Goal: Task Accomplishment & Management: Use online tool/utility

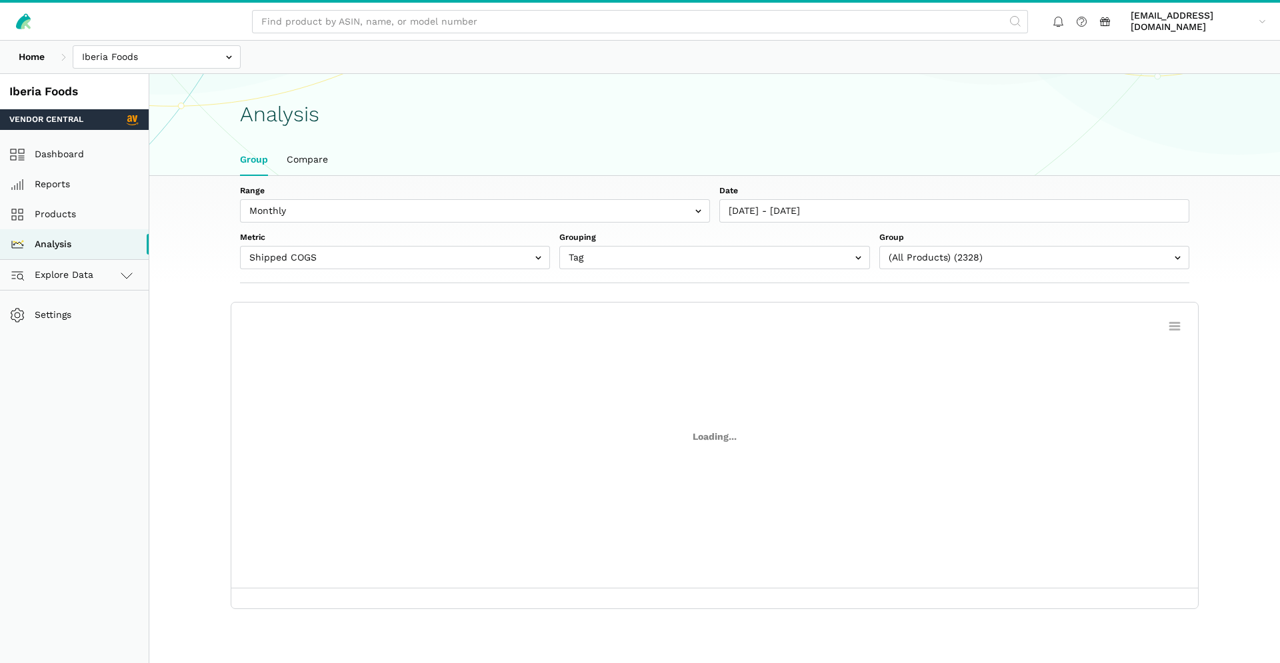
scroll to position [5, 0]
select select "(All Products)"
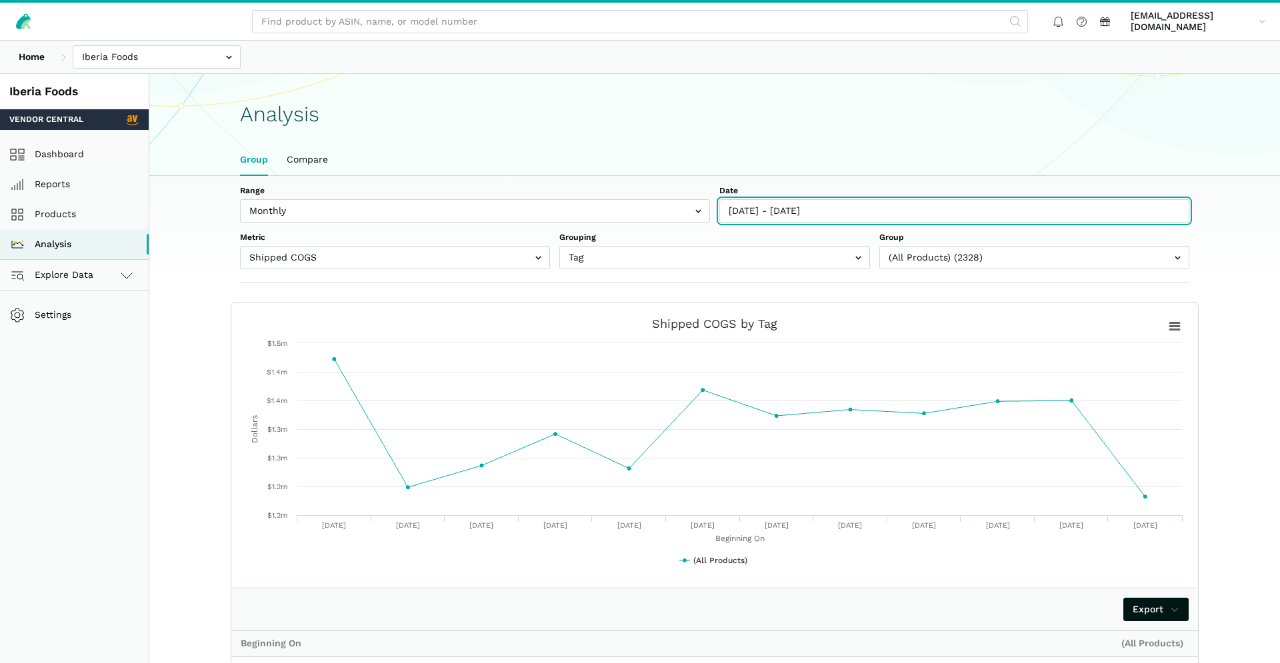
type input "[DATE]"
click at [821, 204] on input "[DATE] - [DATE]" at bounding box center [954, 210] width 470 height 23
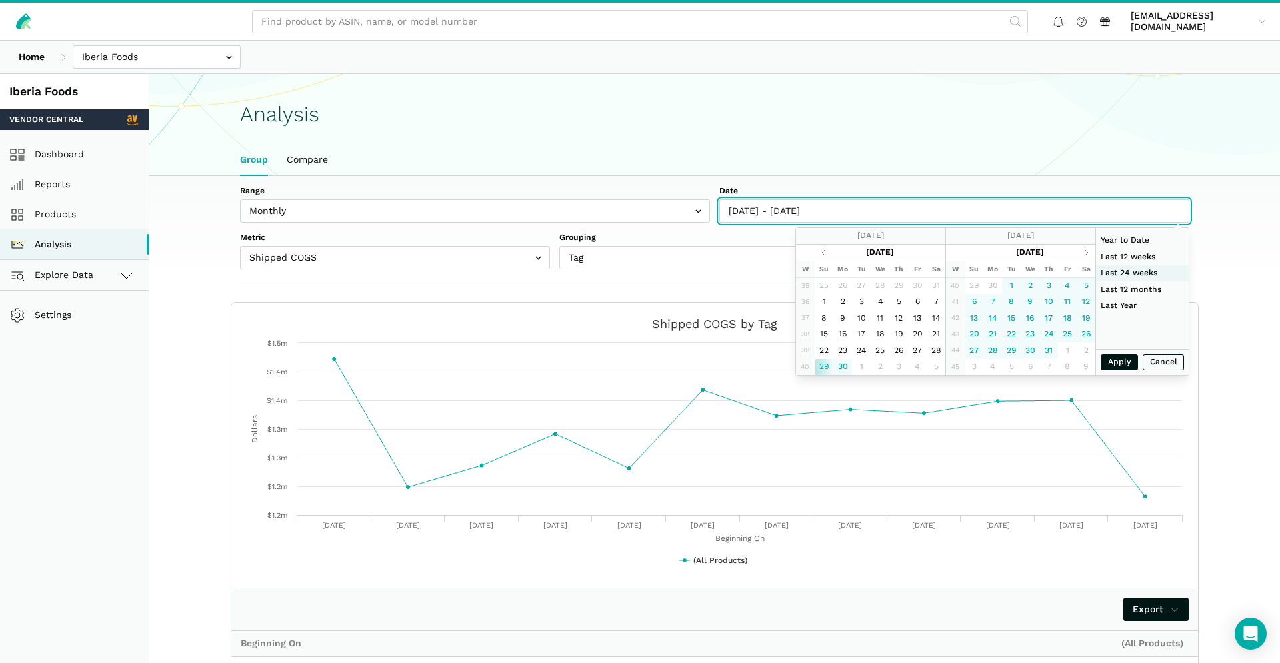
type input "[DATE]"
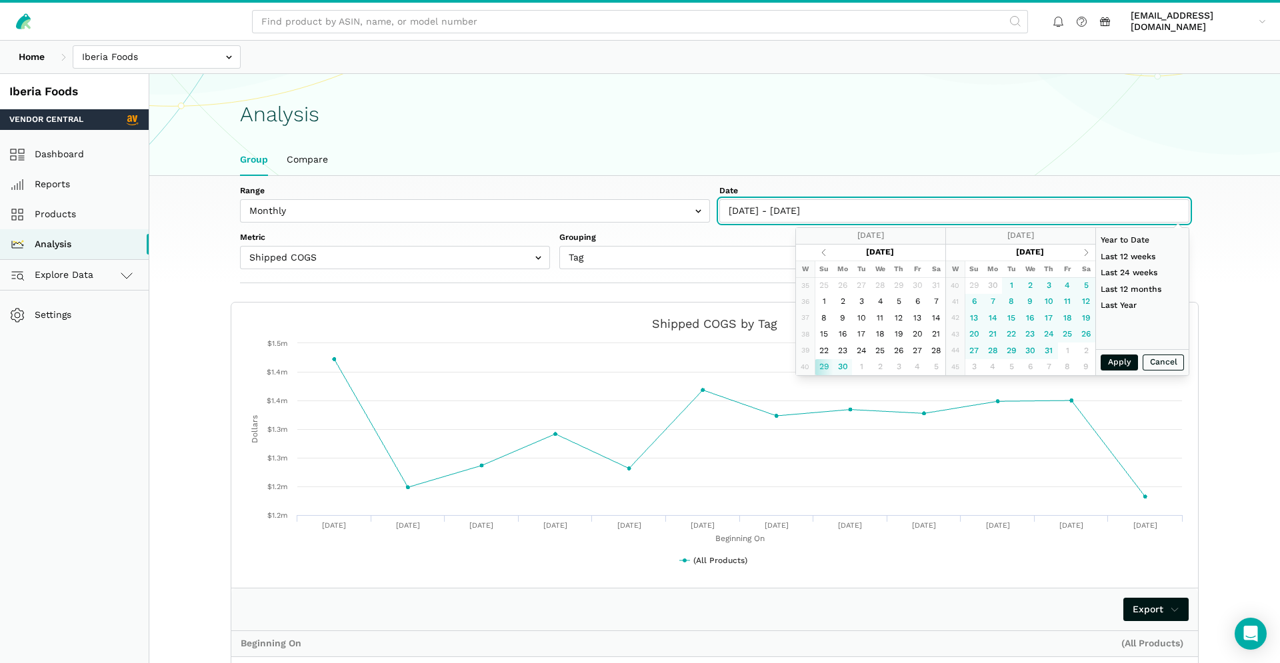
type input "[DATE]"
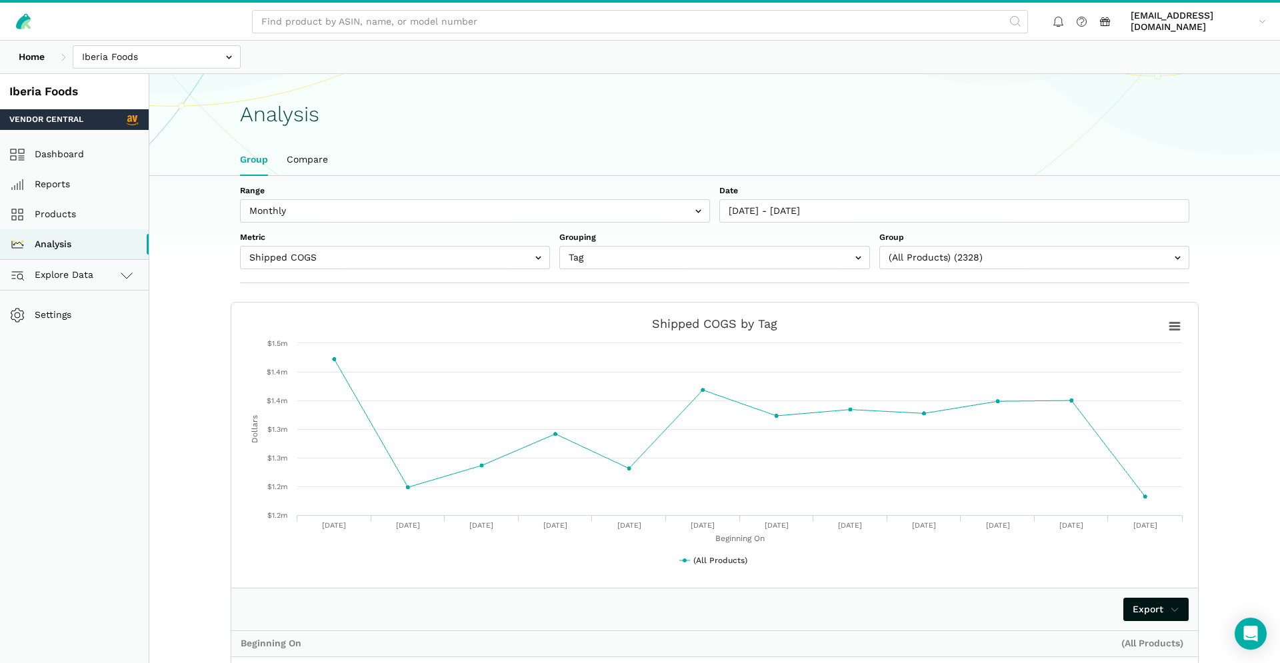
drag, startPoint x: 837, startPoint y: 146, endPoint x: 1034, endPoint y: 218, distance: 209.4
click at [838, 146] on ul "Group Compare" at bounding box center [715, 160] width 968 height 31
click at [1033, 261] on input "text" at bounding box center [1034, 257] width 310 height 23
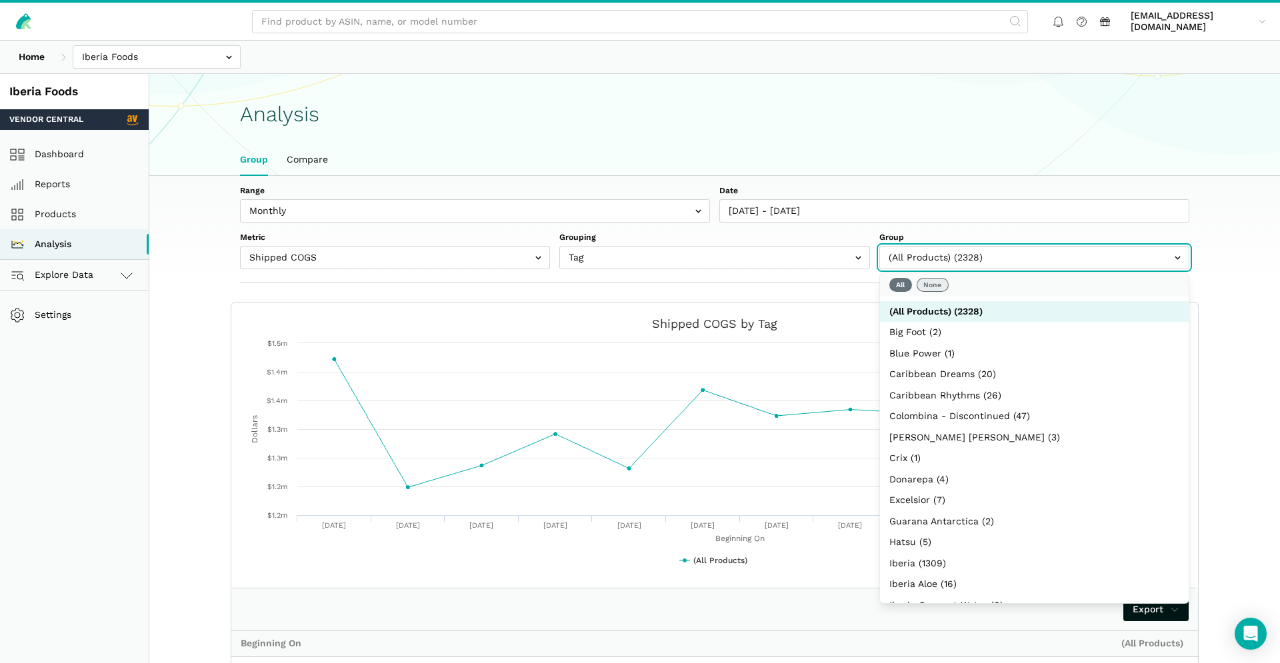
select select
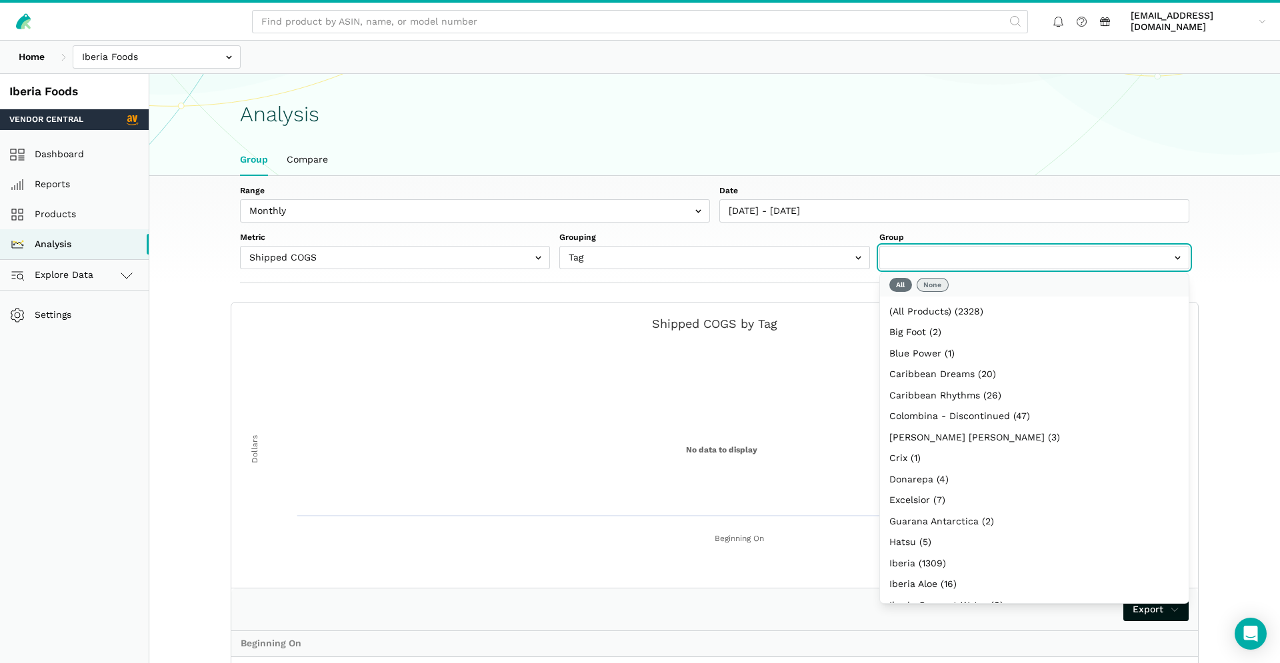
click at [925, 287] on button "None" at bounding box center [933, 285] width 32 height 14
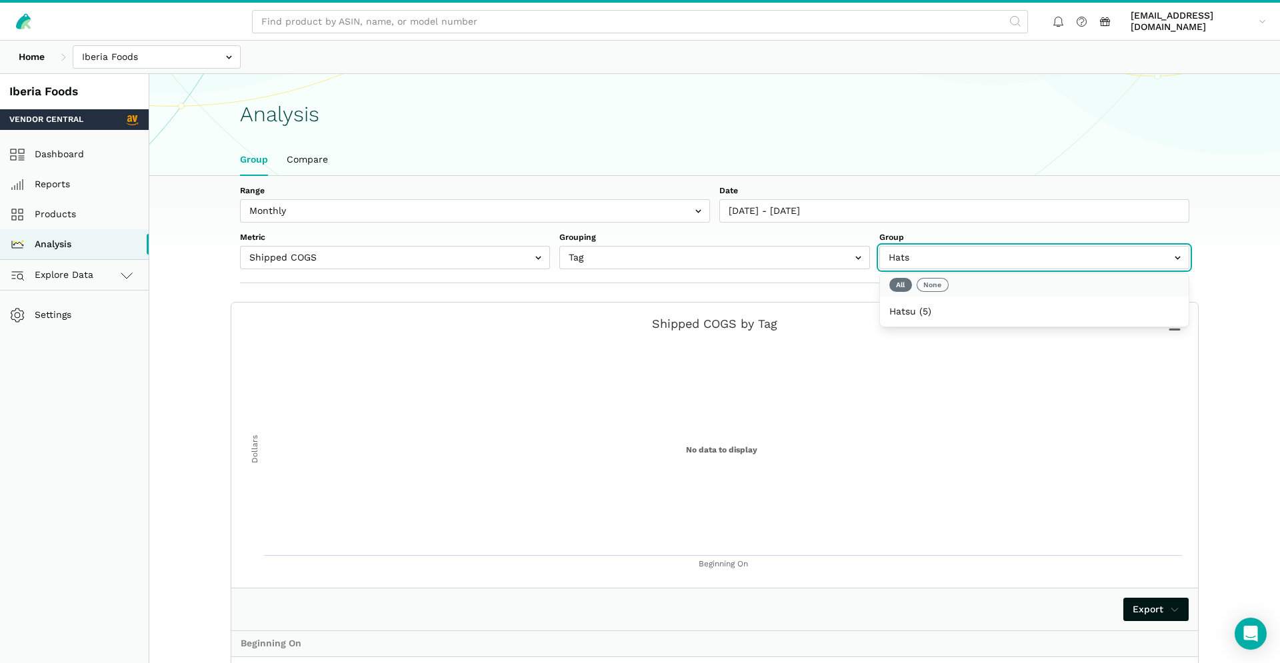
type input "Hatsu"
select select "Hatsu"
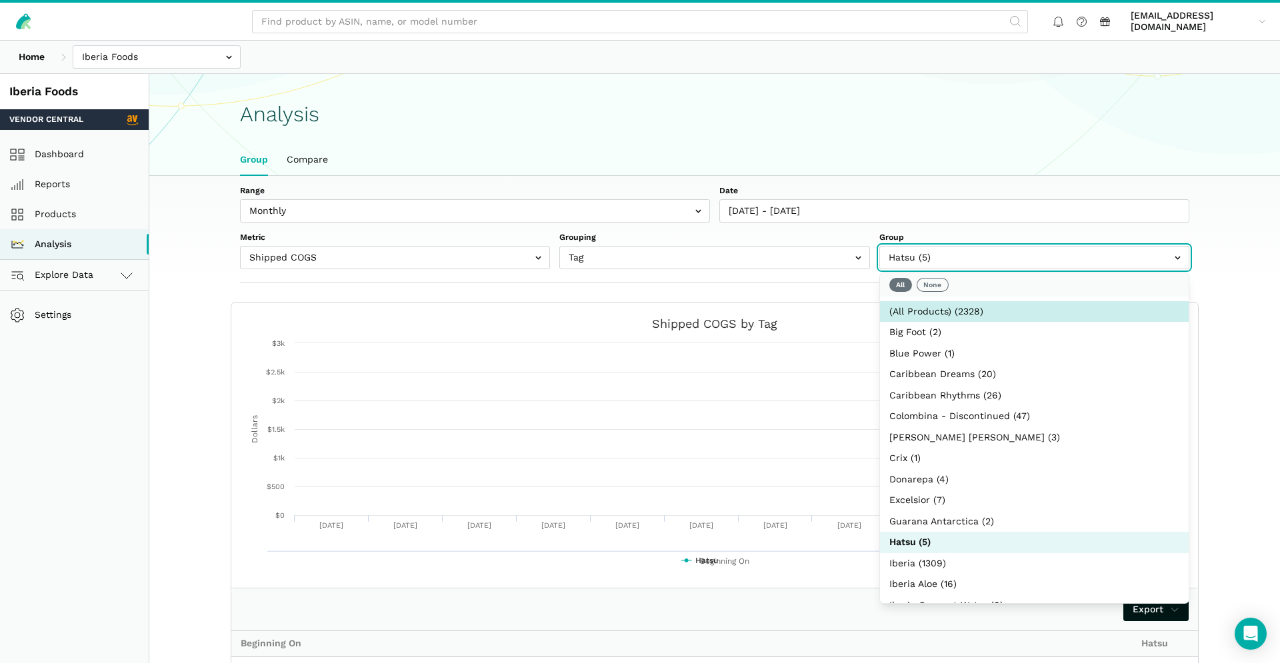
scroll to position [166, 0]
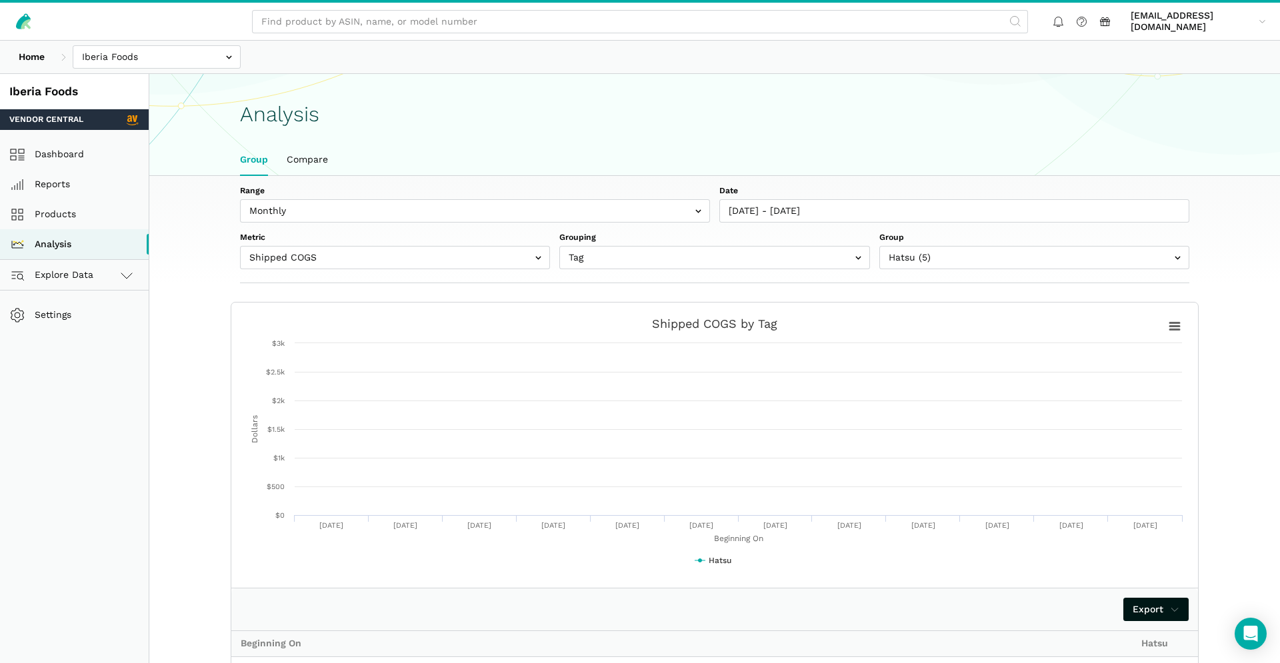
click at [1068, 189] on label "Date" at bounding box center [954, 191] width 470 height 12
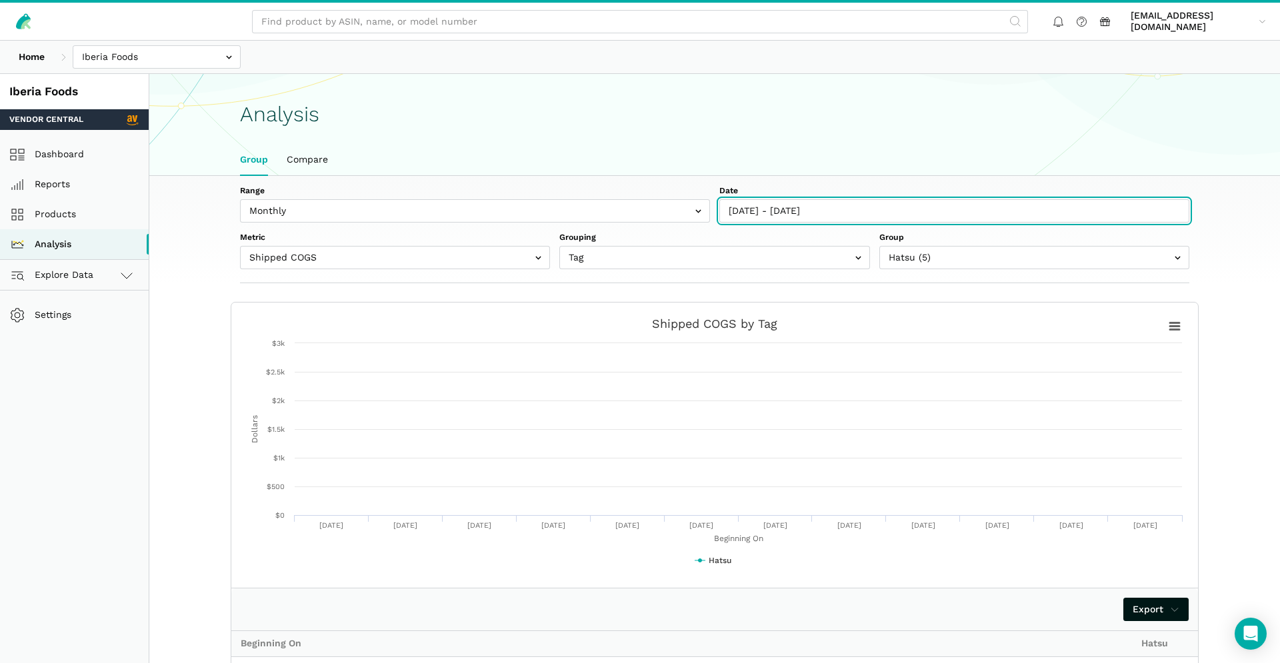
click at [1068, 199] on input "[DATE] - [DATE]" at bounding box center [954, 210] width 470 height 23
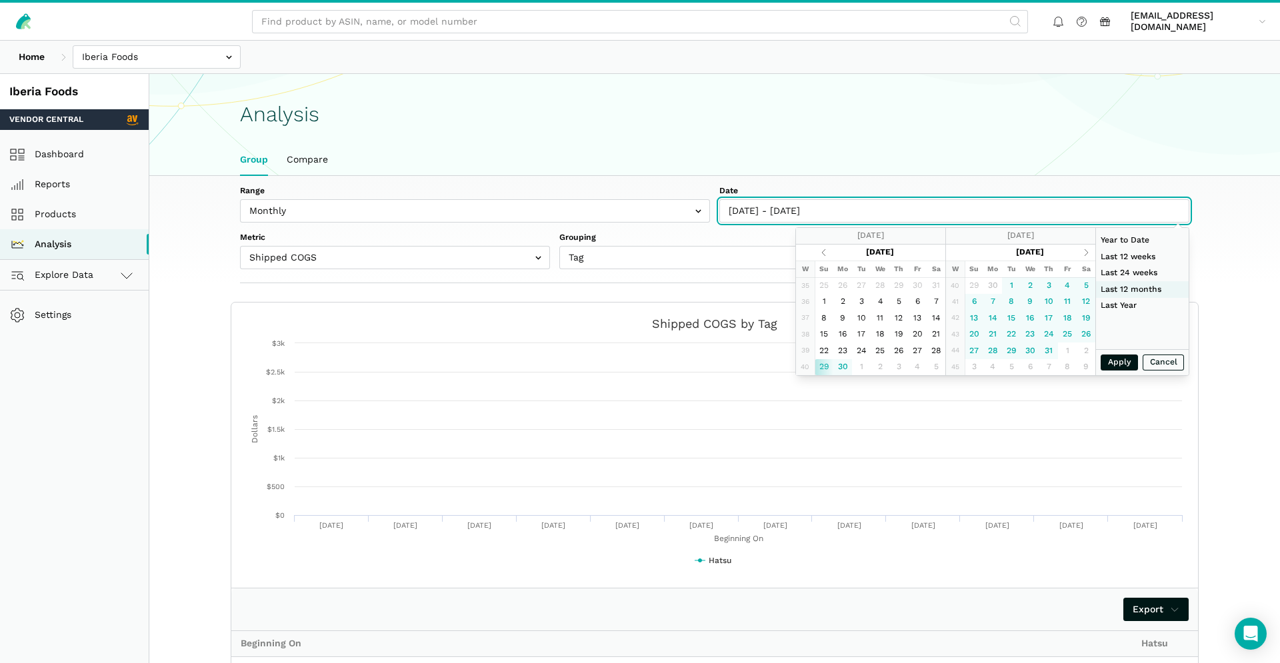
type input "[DATE]"
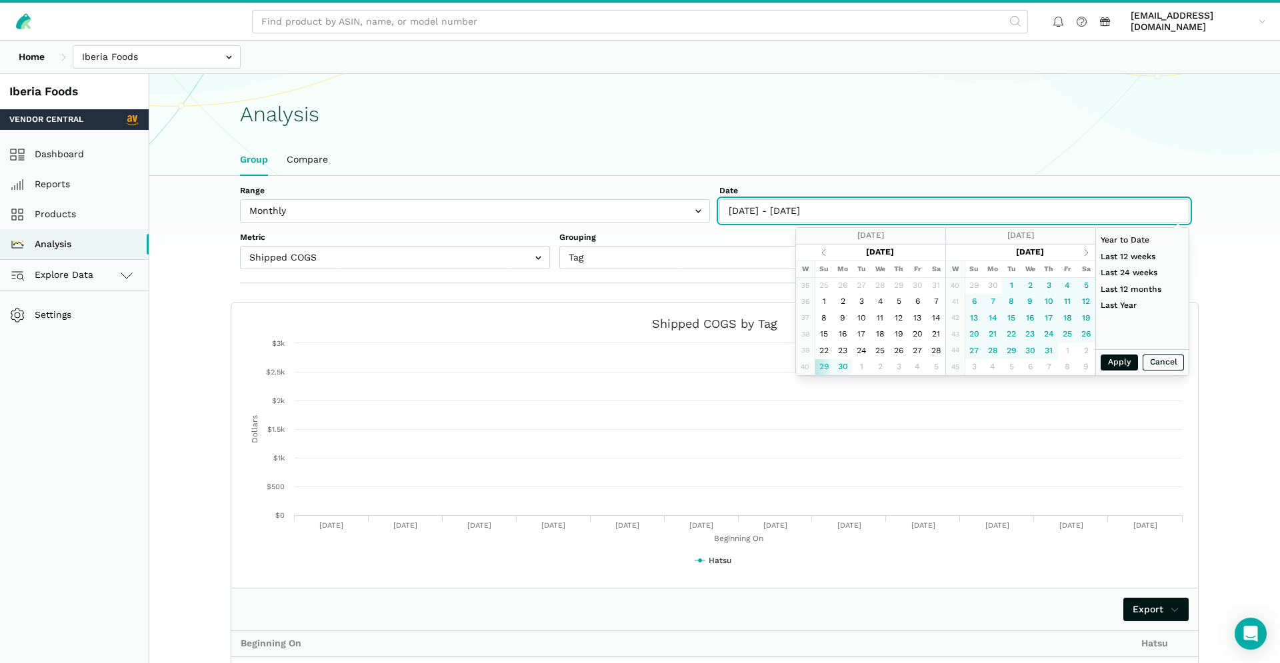
type input "[DATE]"
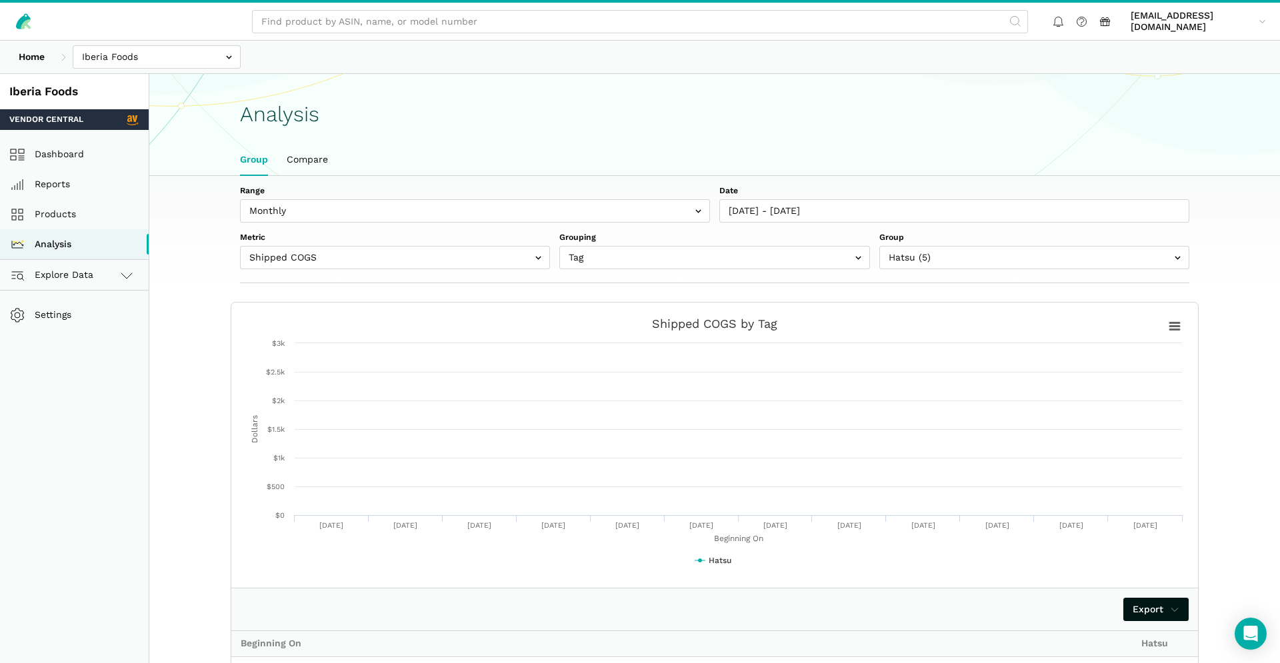
click at [844, 165] on ul "Group Compare" at bounding box center [715, 160] width 968 height 31
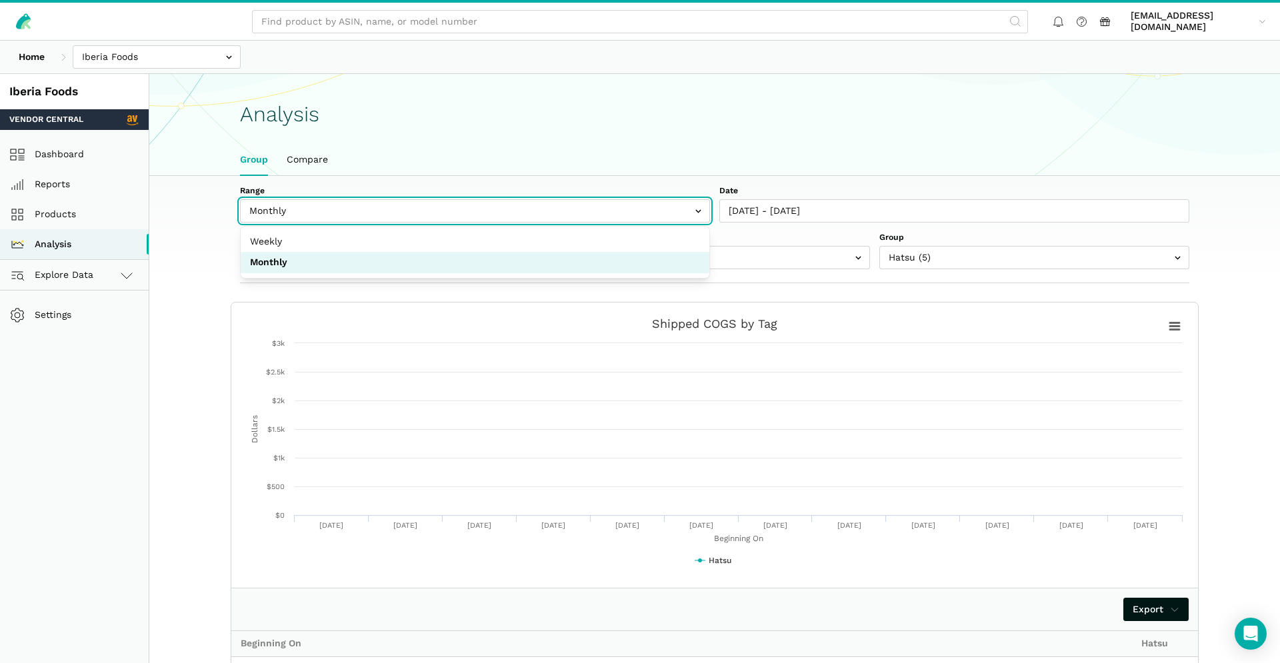
click at [699, 210] on input "text" at bounding box center [475, 210] width 470 height 23
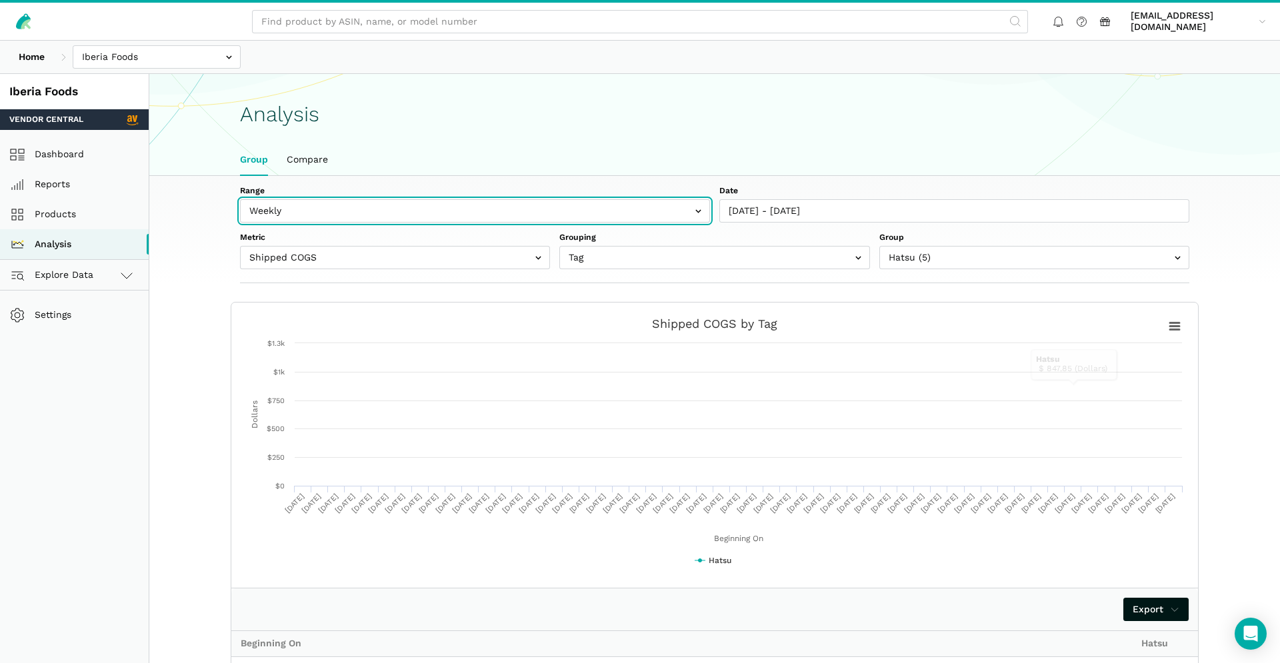
drag, startPoint x: 637, startPoint y: 203, endPoint x: 683, endPoint y: 208, distance: 46.2
click at [636, 203] on input "text" at bounding box center [475, 210] width 470 height 23
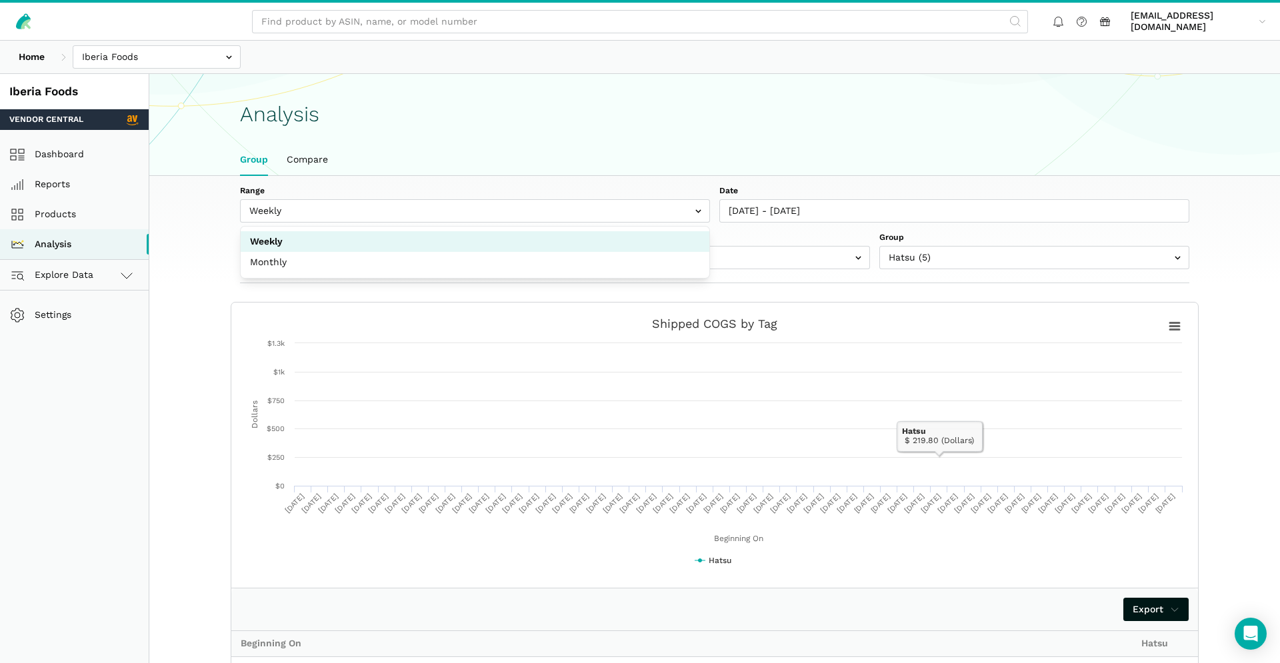
drag, startPoint x: 1207, startPoint y: 511, endPoint x: 1173, endPoint y: 501, distance: 35.6
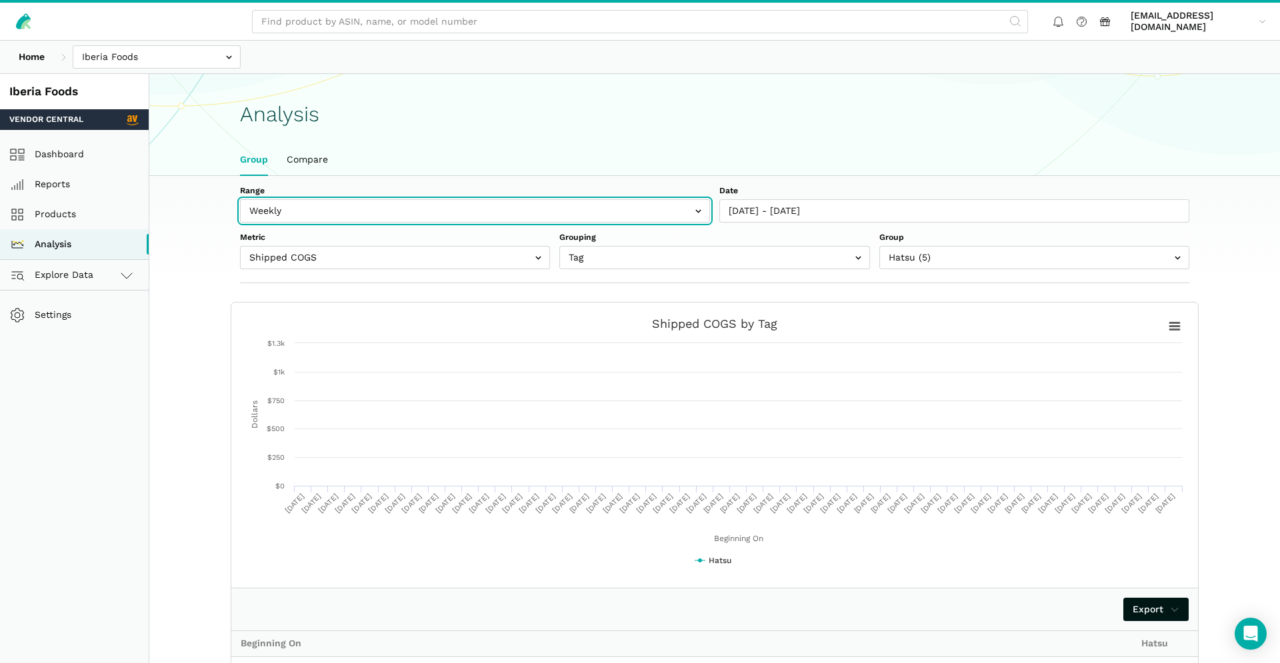
click at [699, 211] on input "text" at bounding box center [475, 210] width 470 height 23
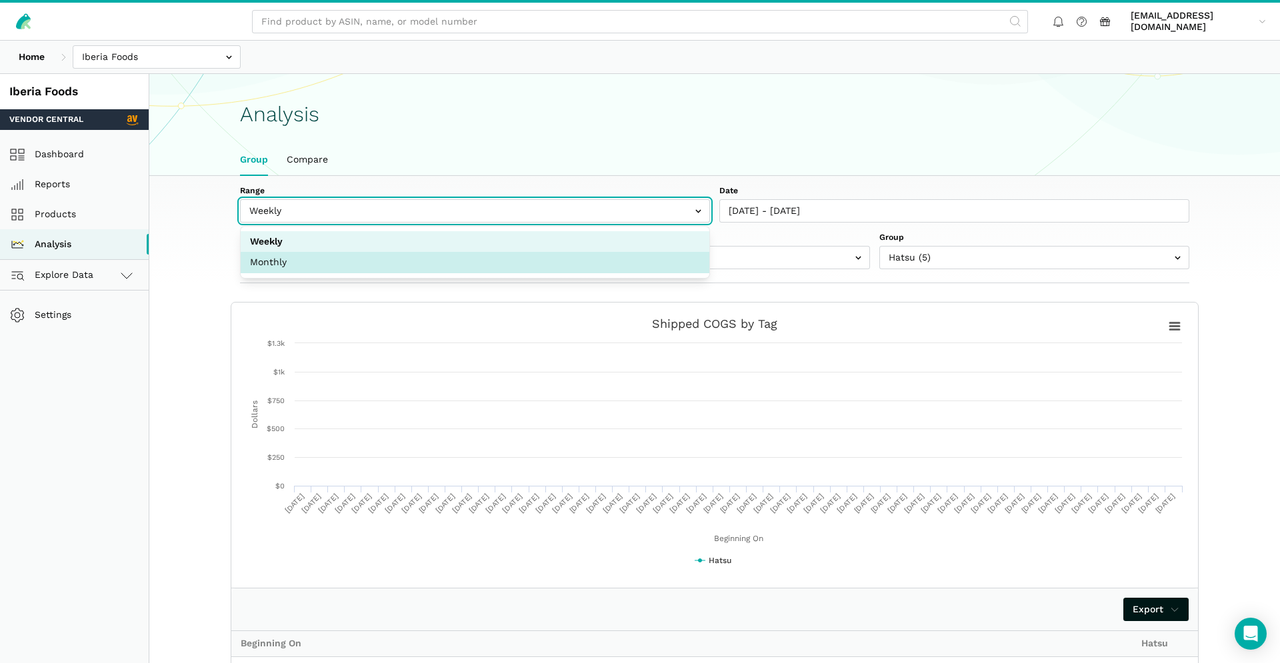
select select "monthly"
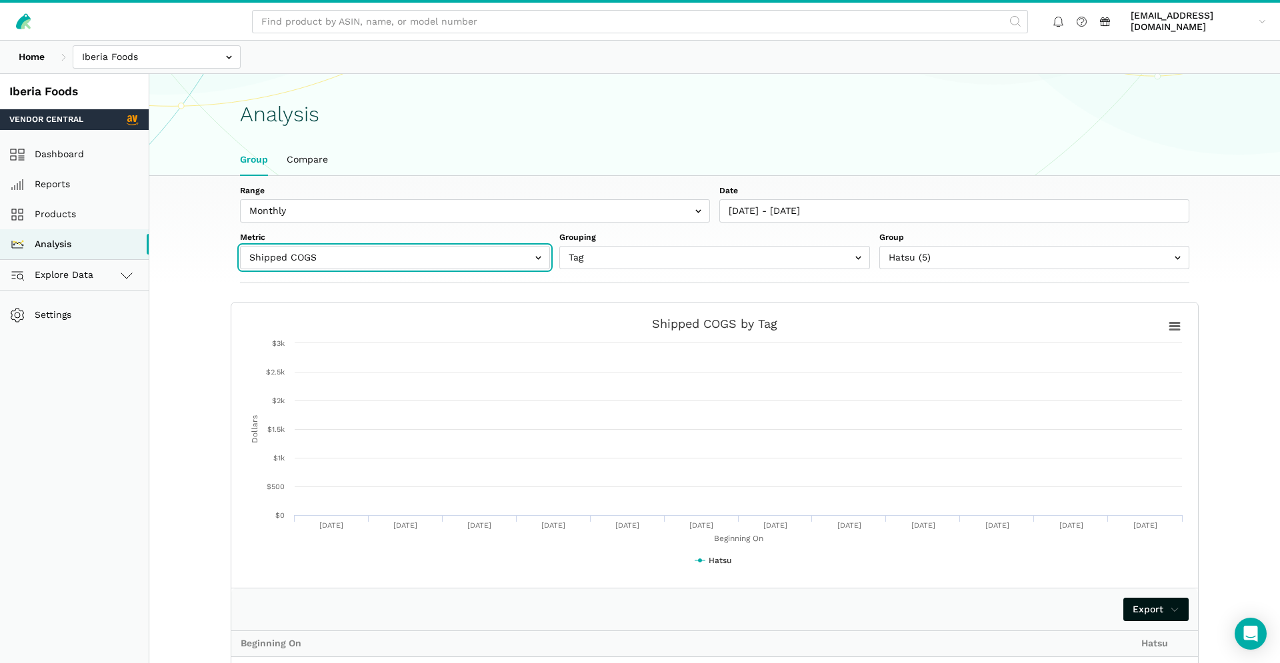
click at [539, 259] on input "text" at bounding box center [395, 257] width 310 height 23
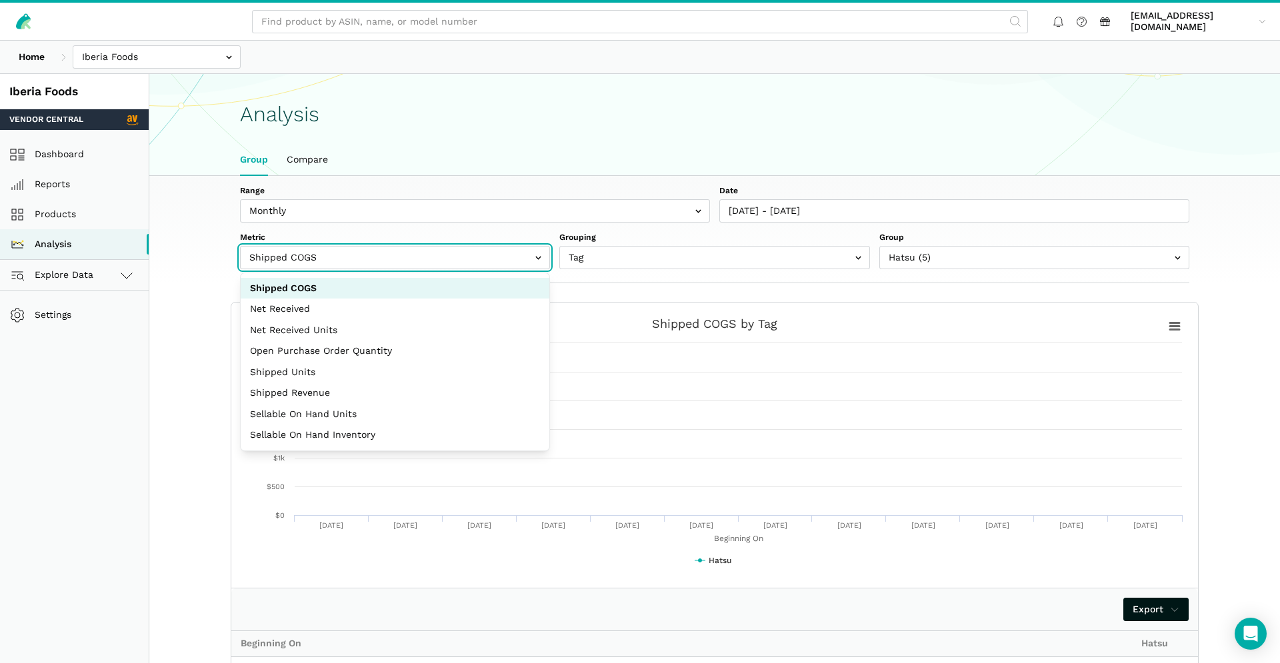
click at [539, 259] on input "text" at bounding box center [395, 257] width 310 height 23
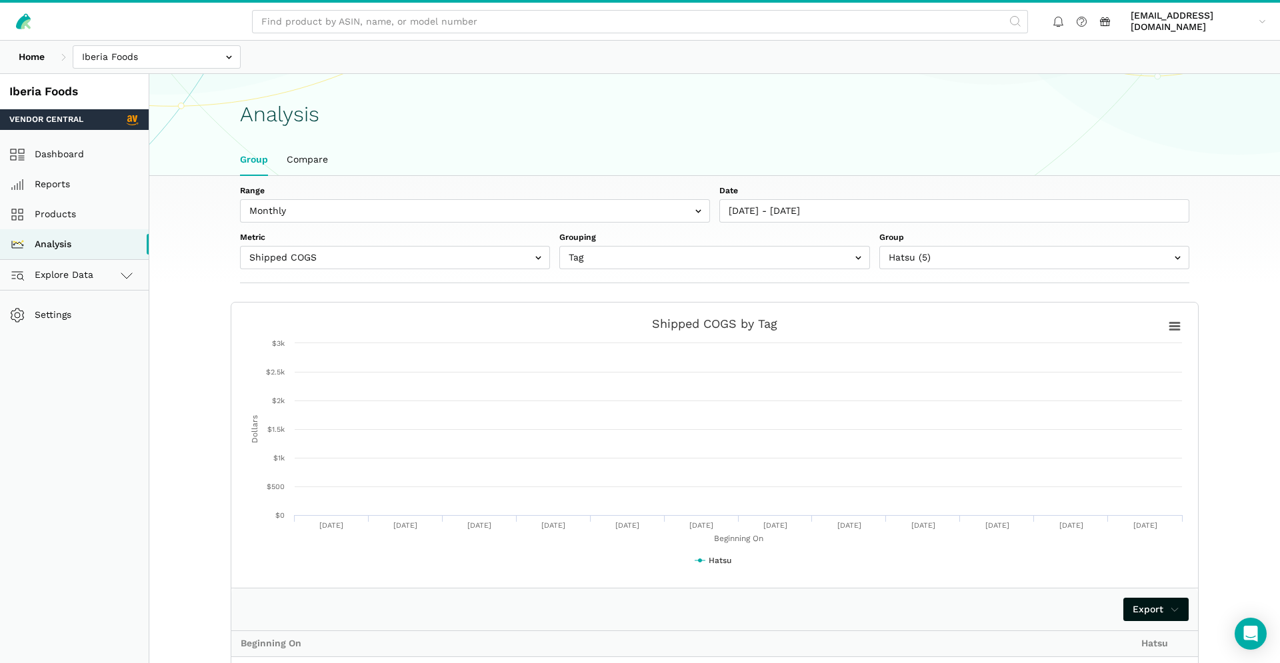
click at [553, 168] on ul "Group Compare" at bounding box center [715, 160] width 968 height 31
click at [536, 259] on input "text" at bounding box center [395, 257] width 310 height 23
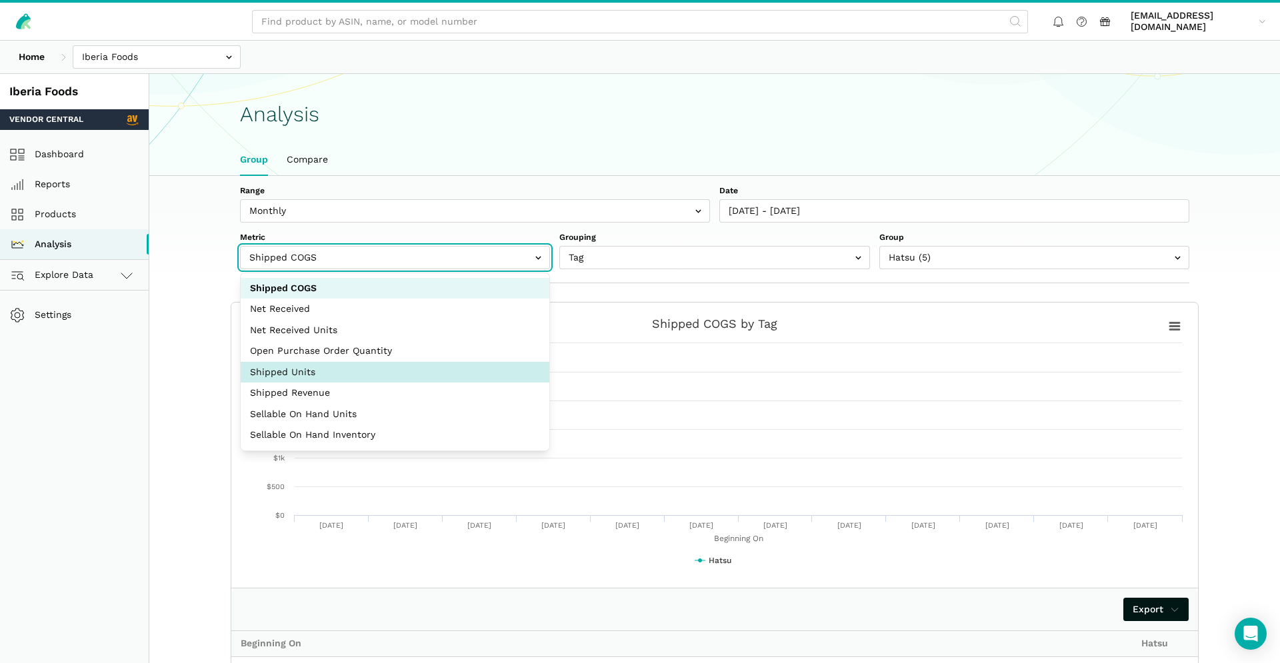
select select "shipped_units"
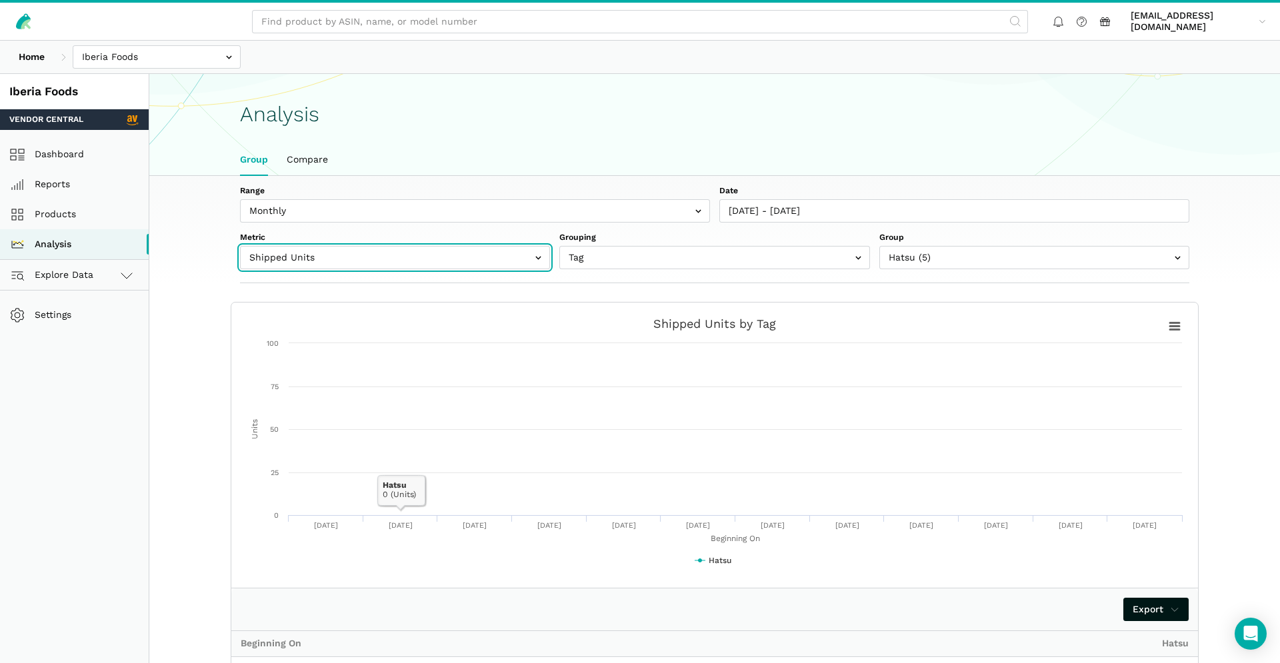
click at [542, 253] on input "text" at bounding box center [395, 257] width 310 height 23
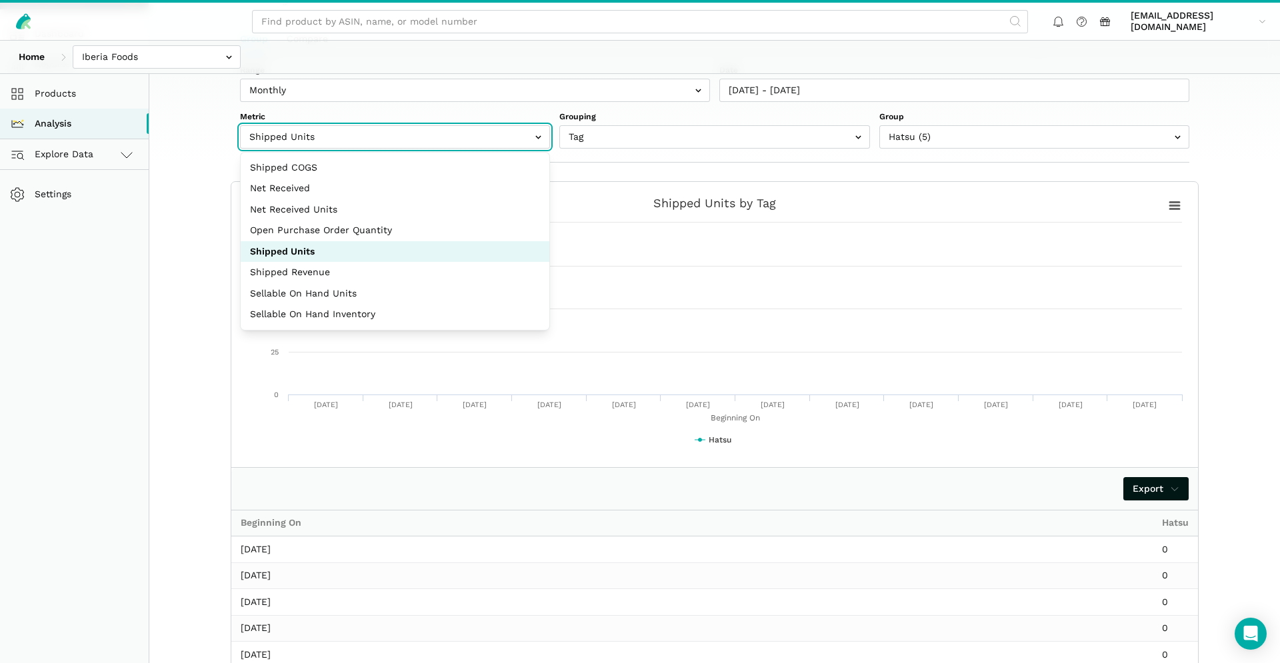
scroll to position [0, 0]
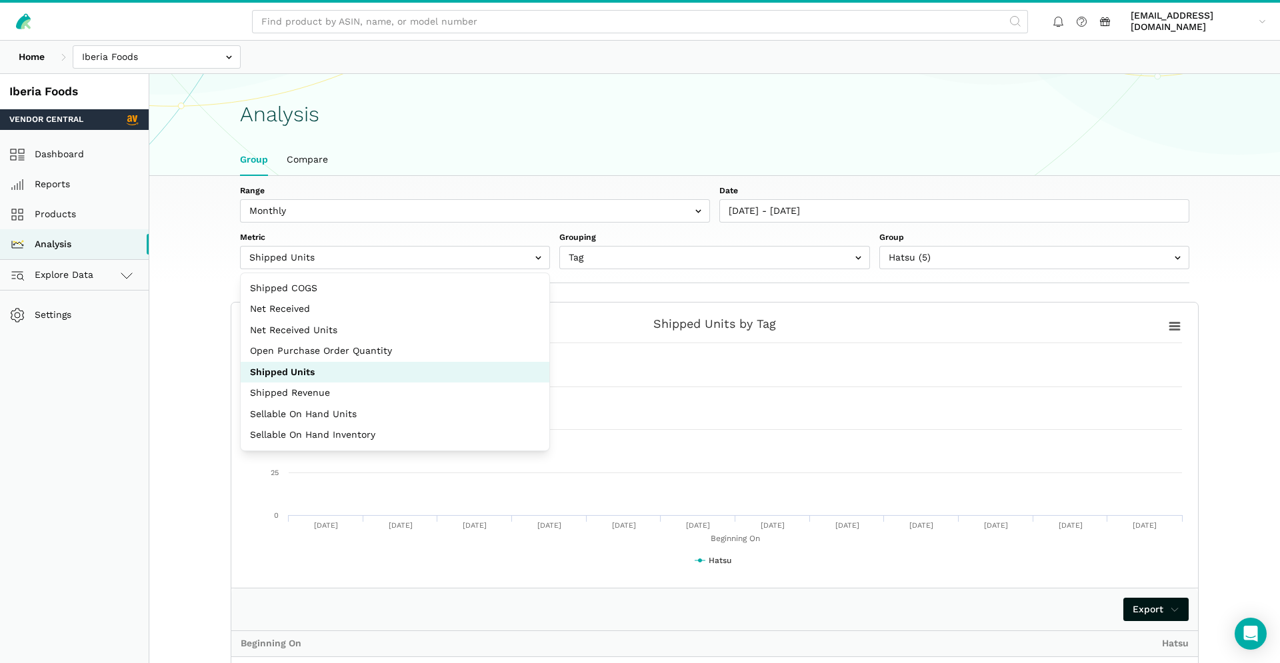
click at [409, 196] on label "Range" at bounding box center [475, 191] width 470 height 12
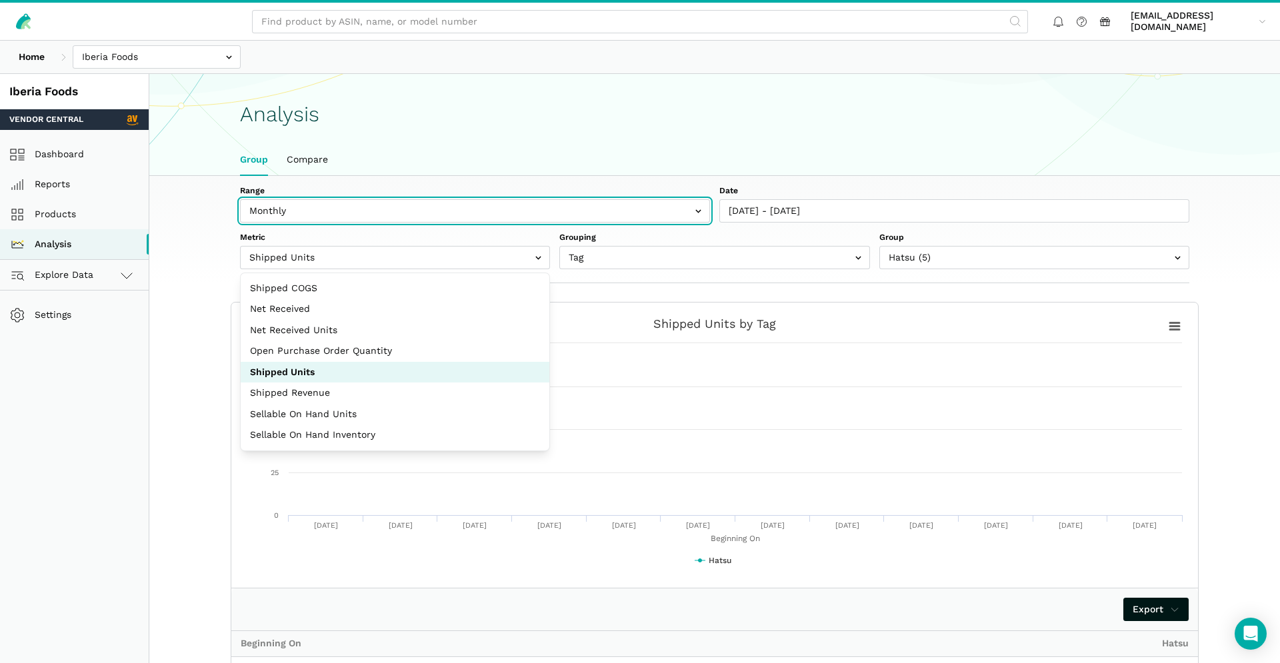
click at [409, 199] on select "Weekly Monthly" at bounding box center [475, 203] width 470 height 9
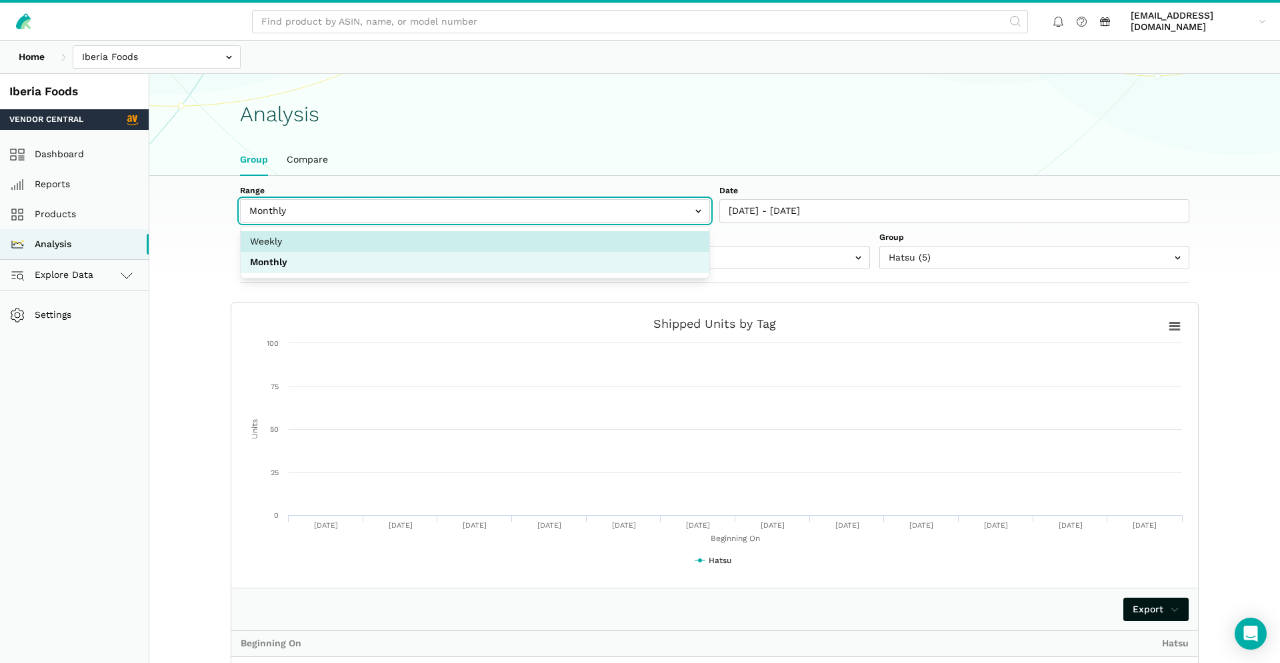
select select "weekly"
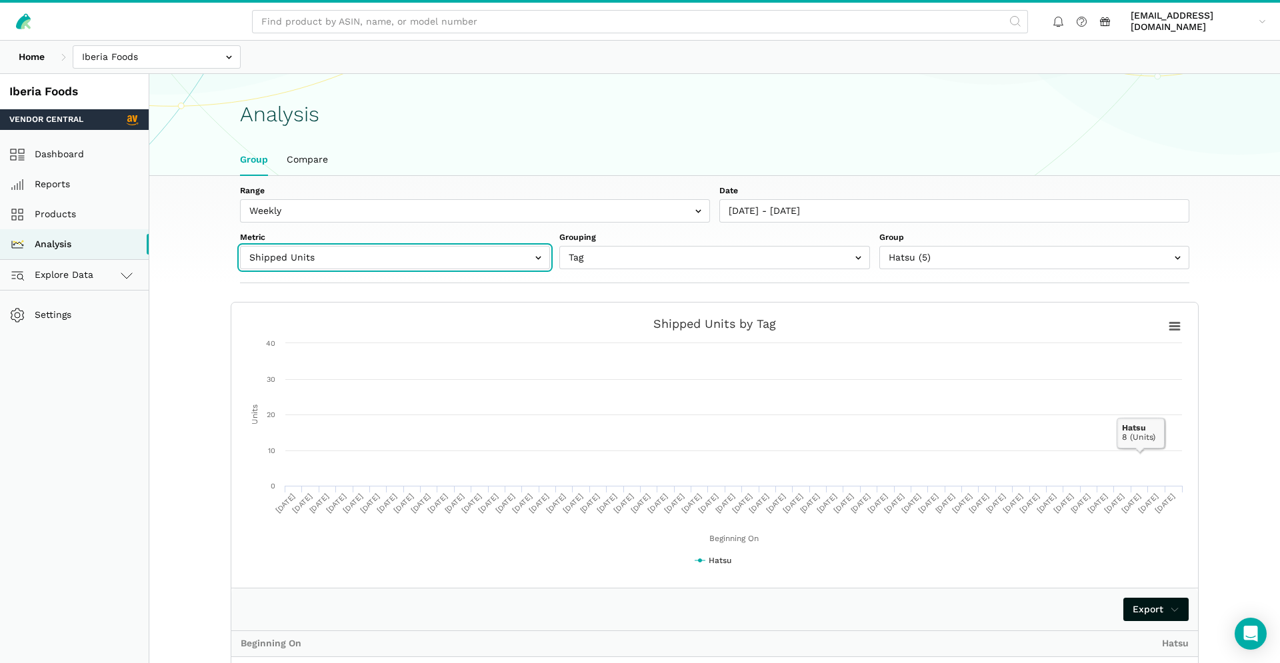
click at [441, 252] on input "text" at bounding box center [395, 257] width 310 height 23
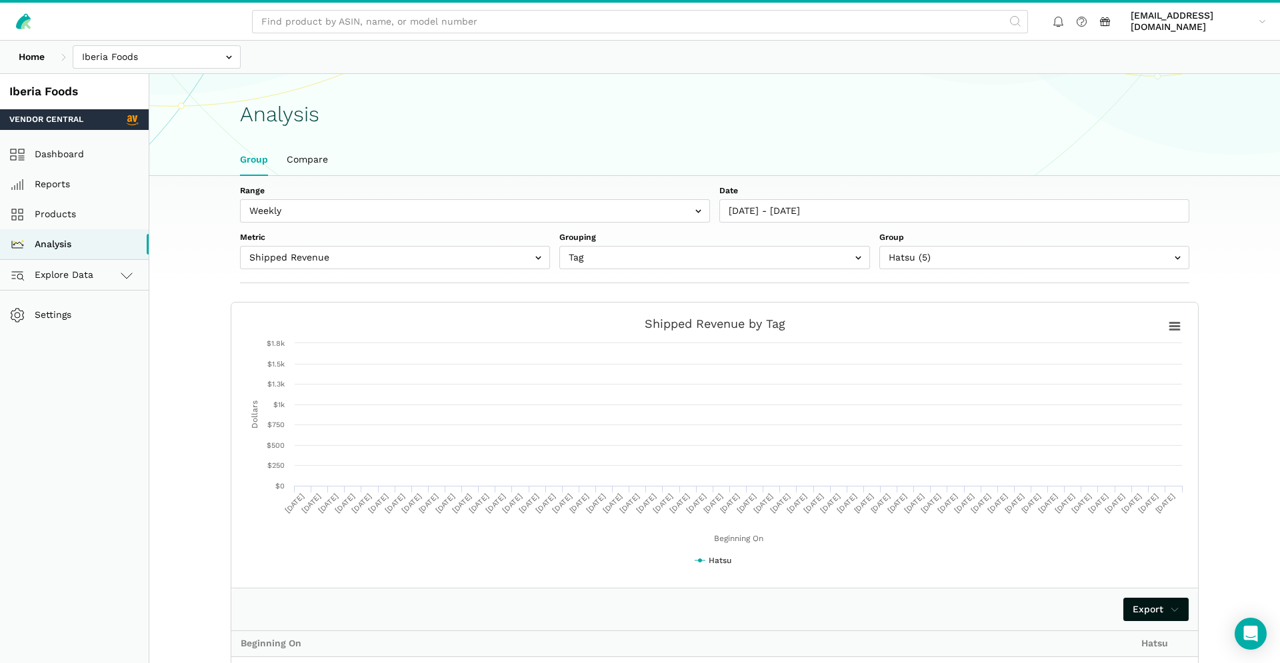
click at [523, 255] on input "text" at bounding box center [395, 257] width 310 height 23
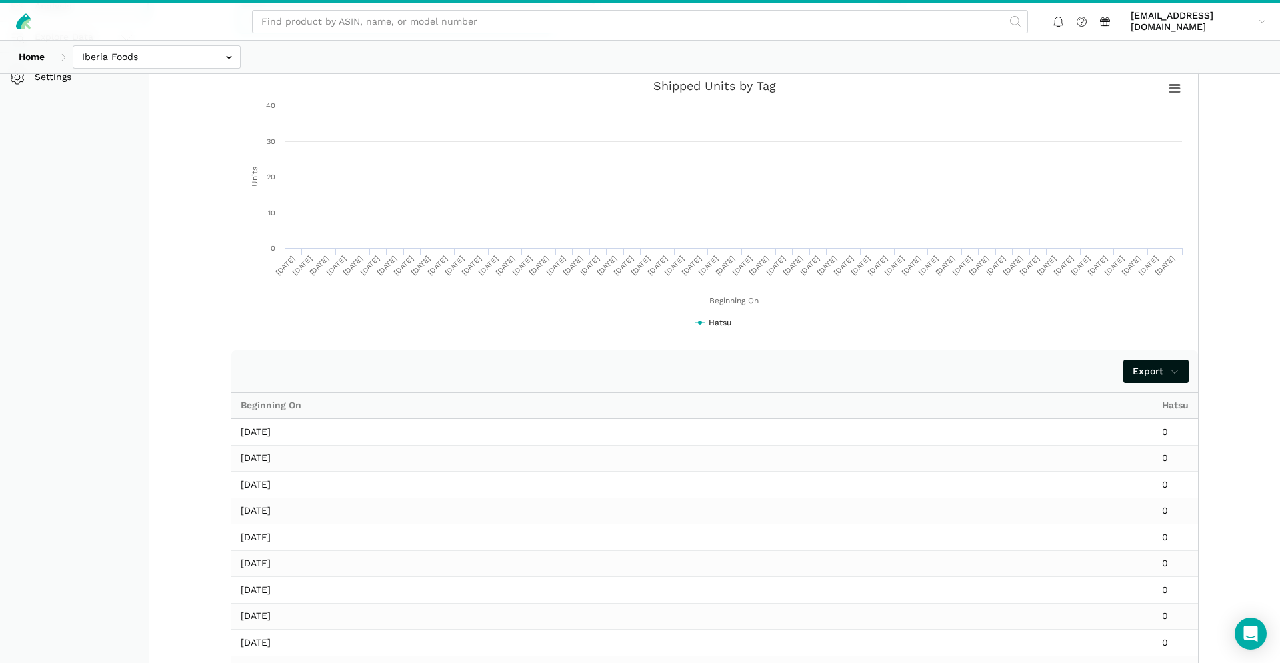
scroll to position [55, 0]
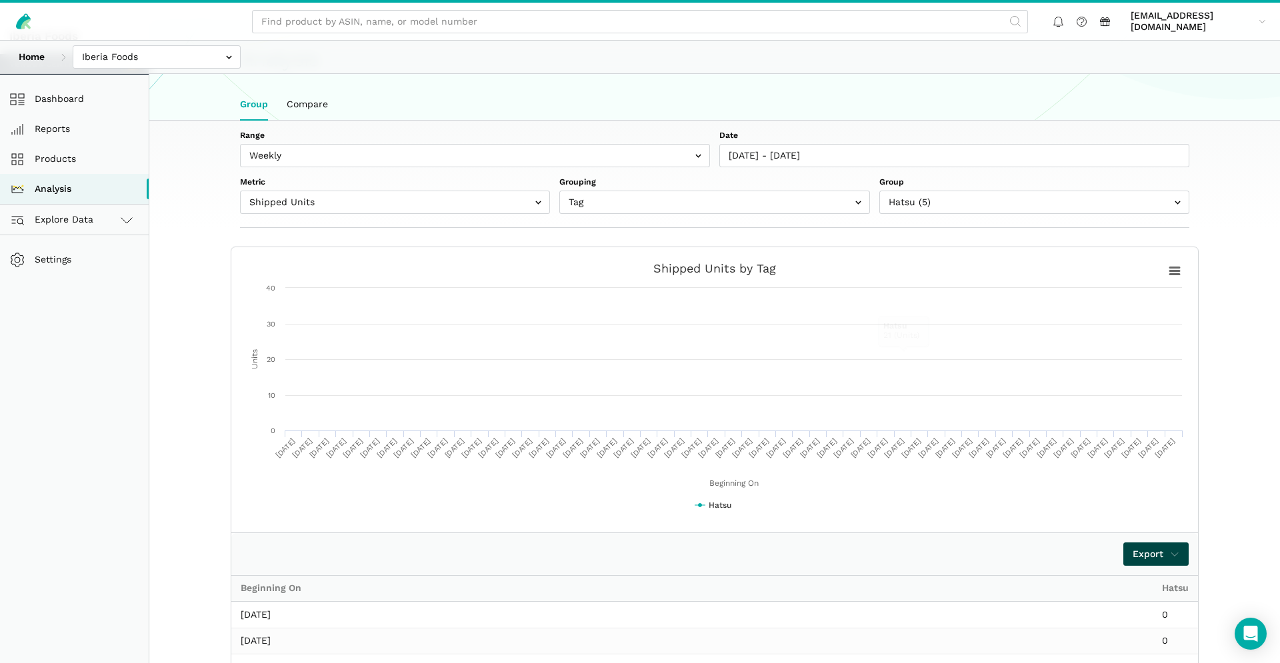
click at [1152, 559] on span "Export" at bounding box center [1156, 554] width 47 height 14
click at [1202, 467] on div at bounding box center [640, 331] width 1280 height 663
click at [1186, 277] on rect at bounding box center [715, 390] width 948 height 267
click at [1178, 275] on icon at bounding box center [1174, 271] width 9 height 7
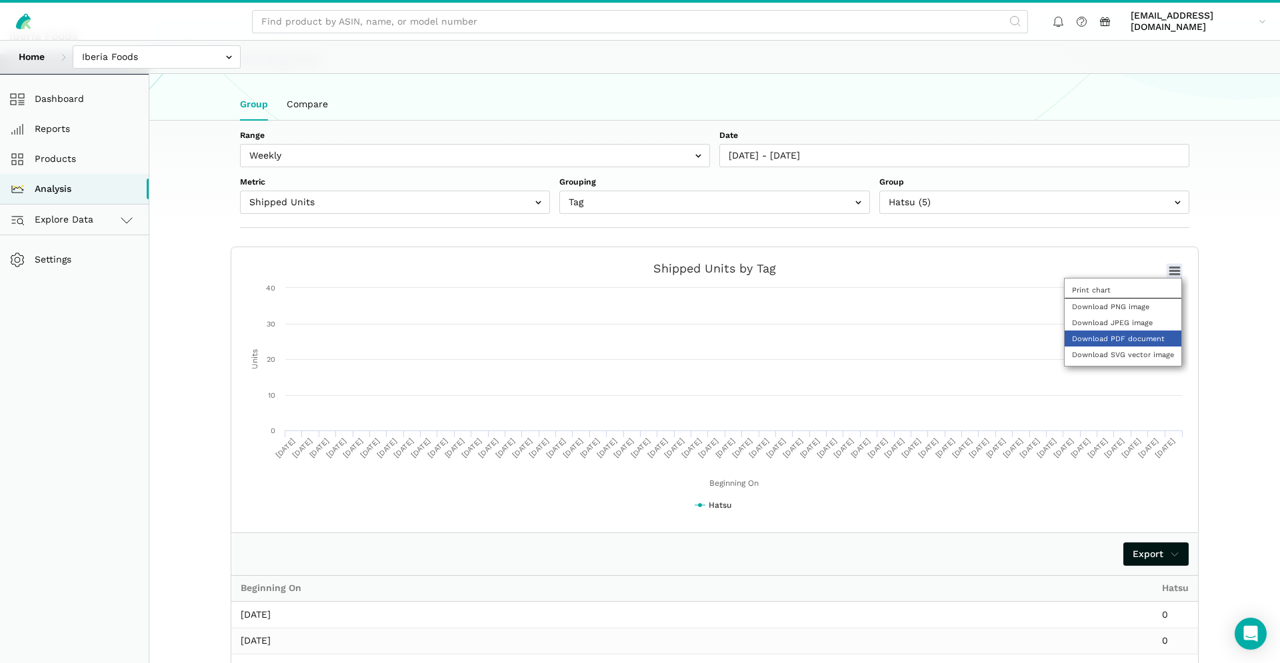
click at [1150, 344] on div "Download PDF document" at bounding box center [1123, 339] width 117 height 16
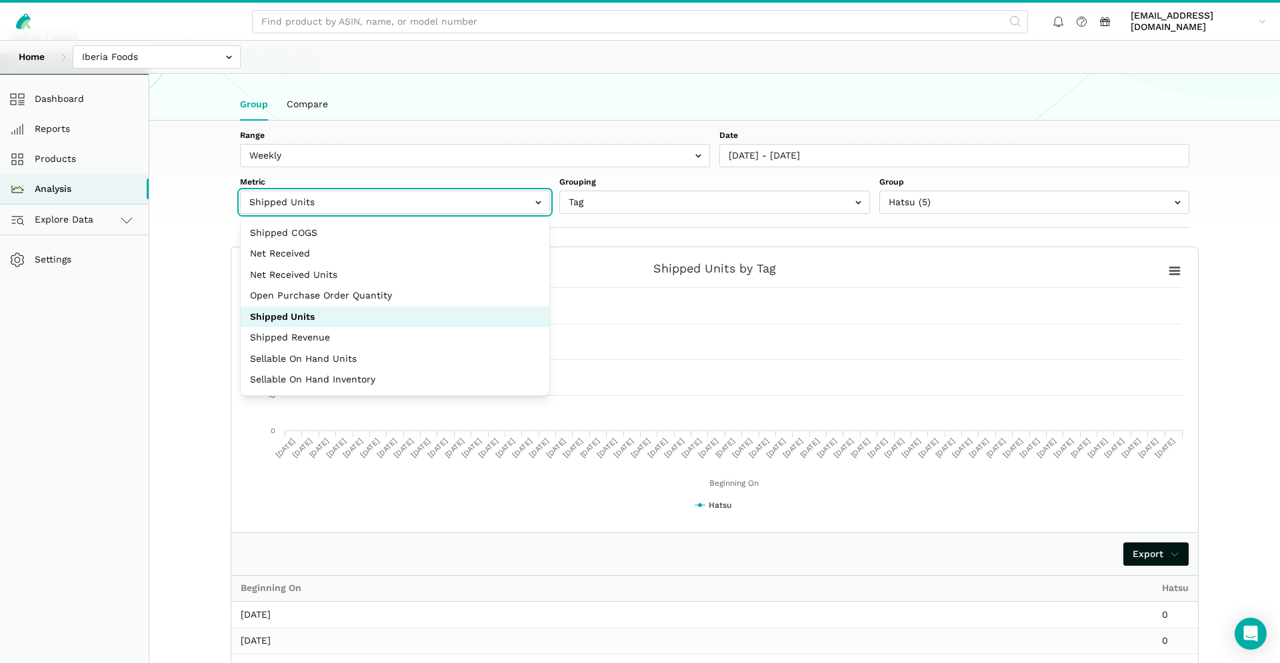
click at [490, 199] on input "text" at bounding box center [395, 202] width 310 height 23
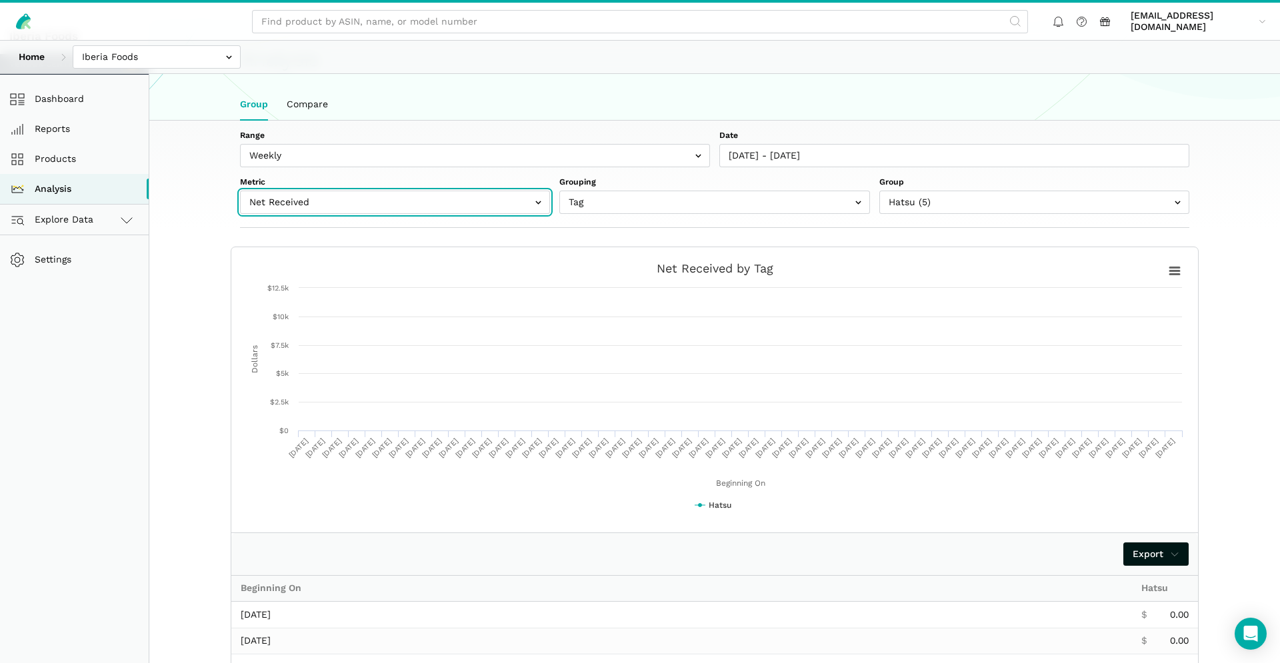
click at [375, 208] on input "text" at bounding box center [395, 202] width 310 height 23
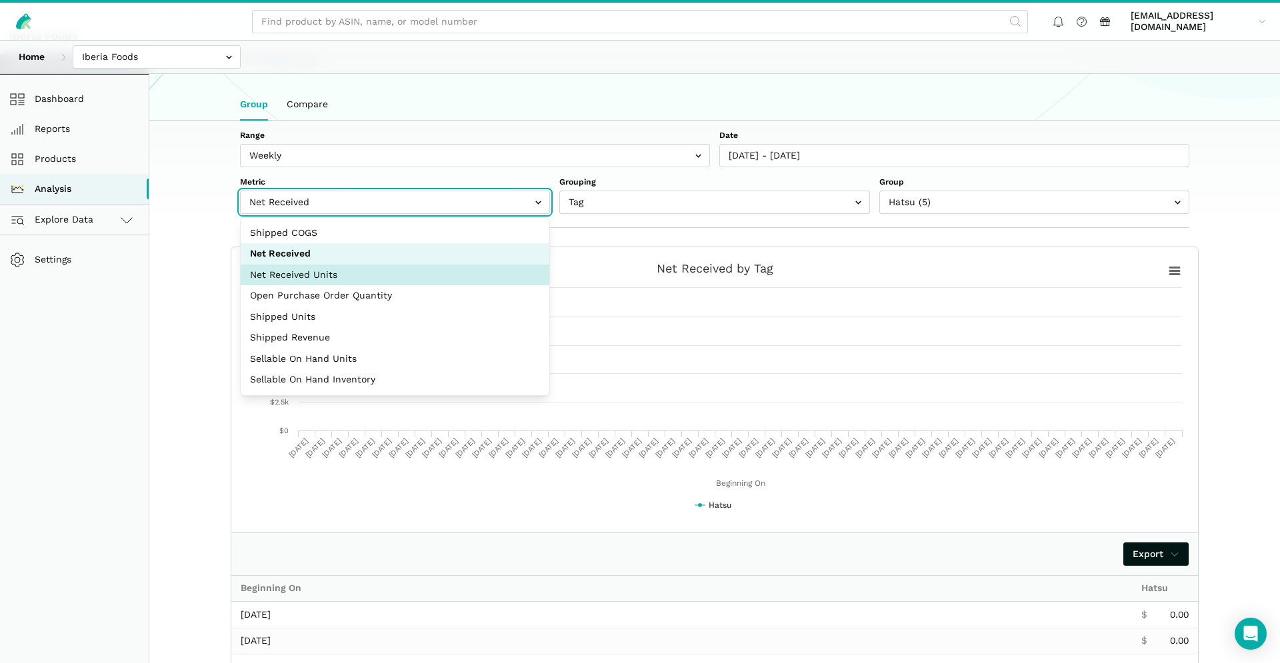
select select "net_received_units"
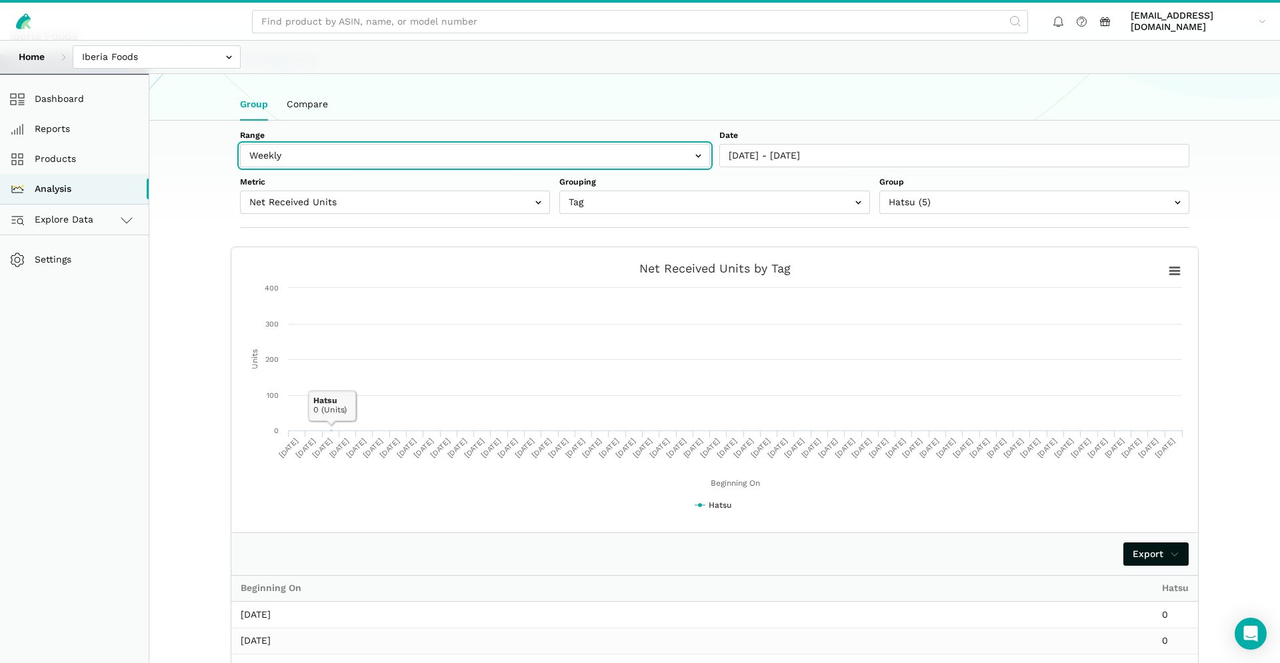
click at [417, 160] on input "text" at bounding box center [475, 155] width 470 height 23
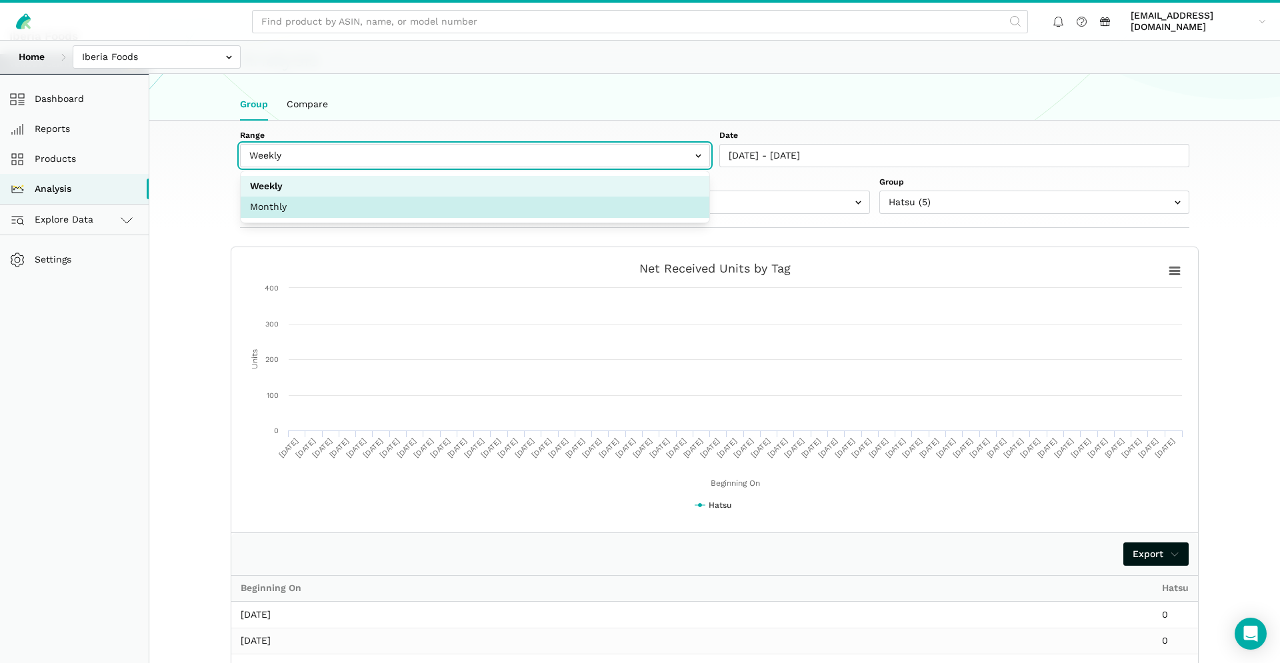
select select "monthly"
